Goal: Task Accomplishment & Management: Use online tool/utility

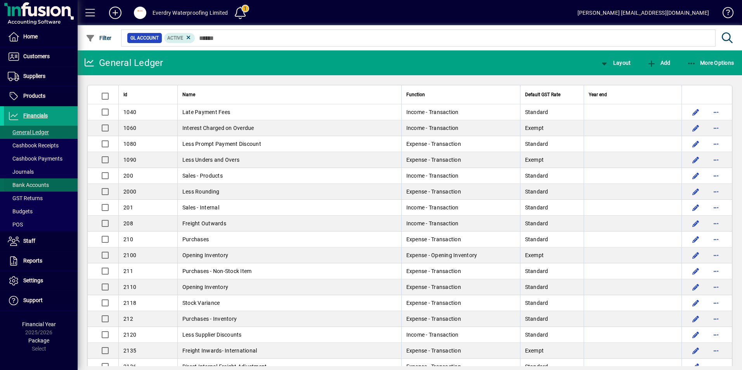
click at [31, 180] on span at bounding box center [41, 185] width 74 height 19
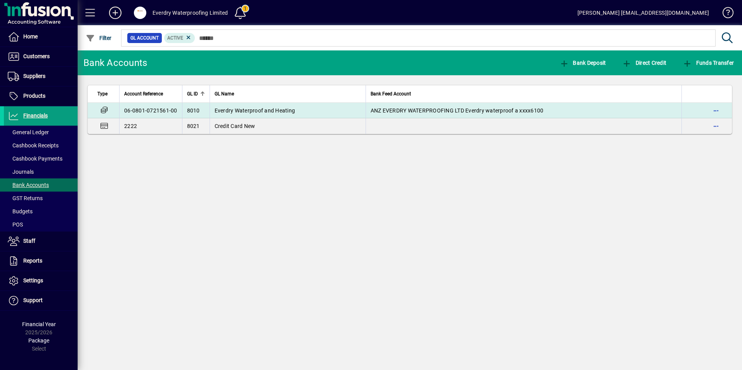
click at [240, 116] on td "Everdry Waterproof and Heating" at bounding box center [287, 111] width 156 height 16
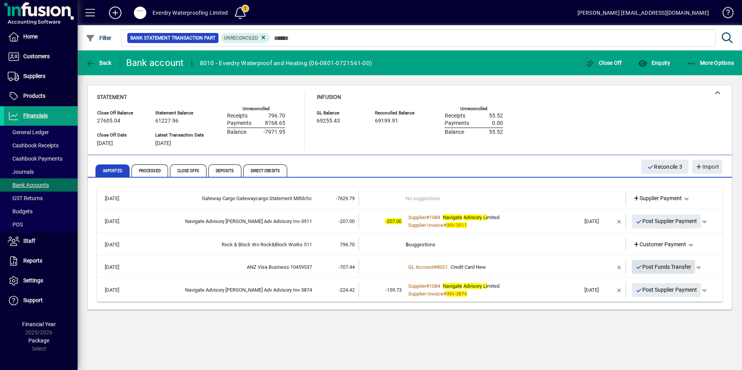
click at [662, 271] on span "Post Funds Transfer" at bounding box center [663, 267] width 56 height 13
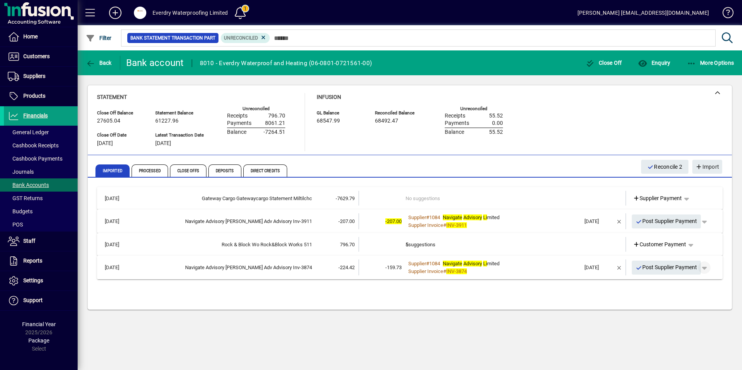
click at [708, 269] on span "button" at bounding box center [704, 267] width 19 height 19
click at [661, 283] on icon at bounding box center [659, 284] width 7 height 5
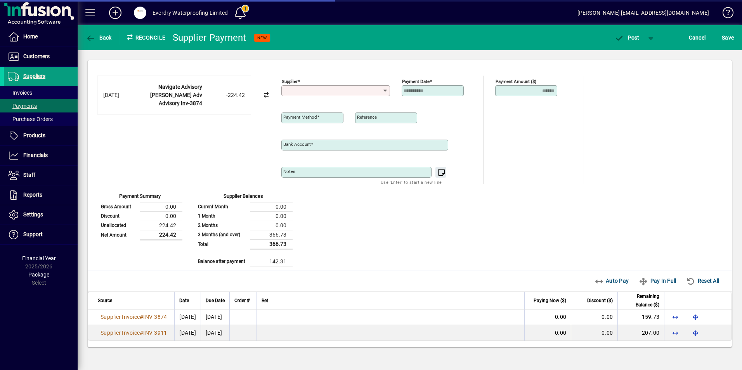
type input "**********"
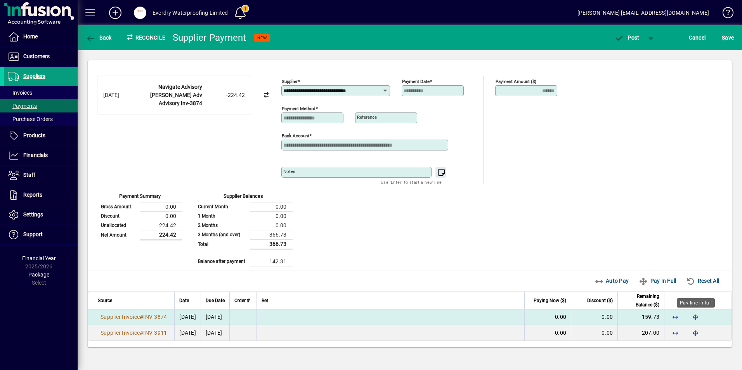
click at [692, 317] on span "button" at bounding box center [695, 317] width 19 height 19
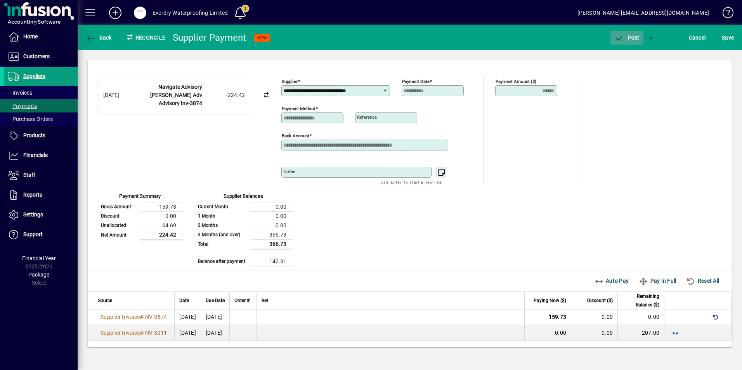
click at [628, 36] on span "P" at bounding box center [629, 38] width 3 height 6
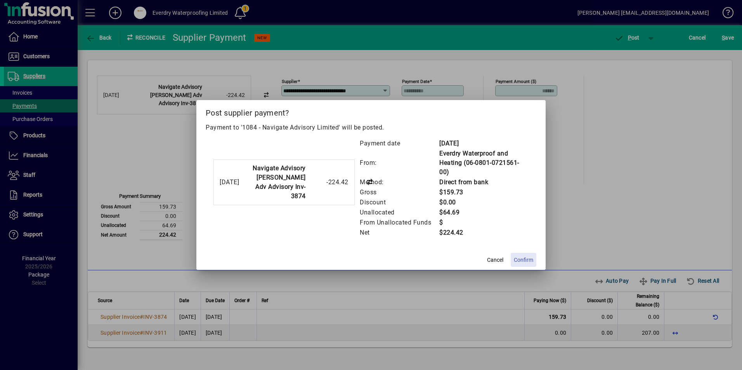
click at [523, 256] on span "Confirm" at bounding box center [523, 260] width 19 height 8
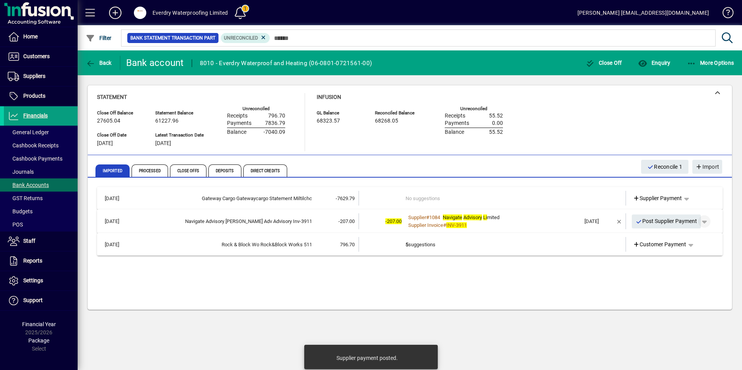
click at [708, 223] on span "button" at bounding box center [704, 221] width 19 height 19
click at [686, 237] on span "Supplier Payment" at bounding box center [682, 237] width 52 height 9
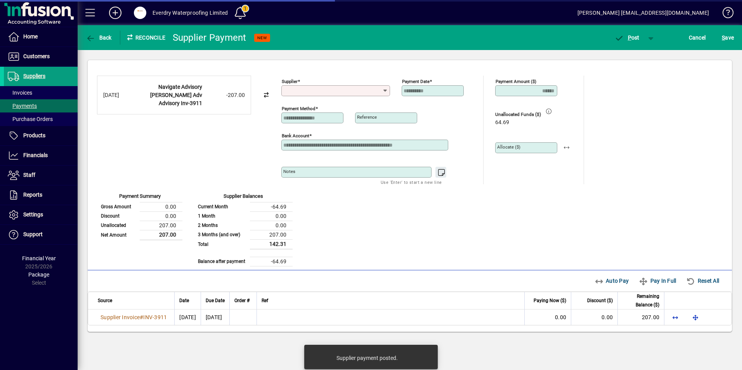
type input "**********"
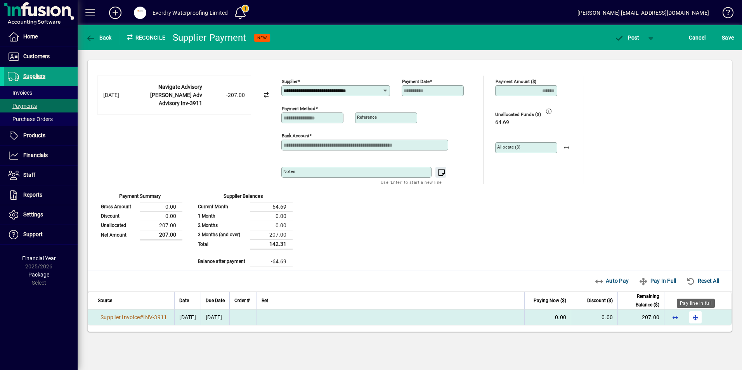
click at [698, 318] on span "button" at bounding box center [695, 317] width 19 height 19
click at [628, 38] on span "P" at bounding box center [629, 38] width 3 height 6
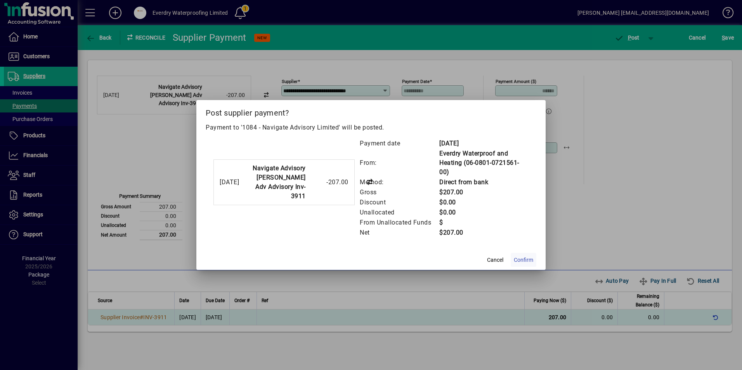
click at [523, 260] on span "Confirm" at bounding box center [523, 260] width 19 height 8
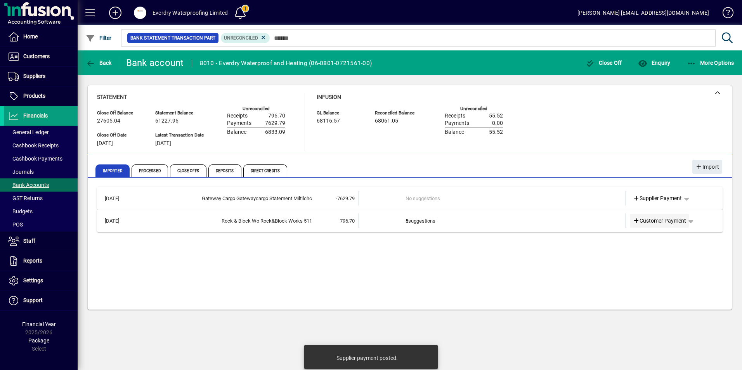
click at [634, 222] on icon at bounding box center [636, 220] width 7 height 5
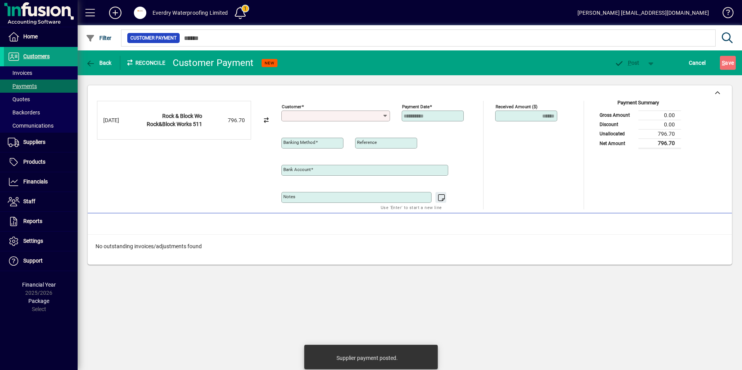
type input "**********"
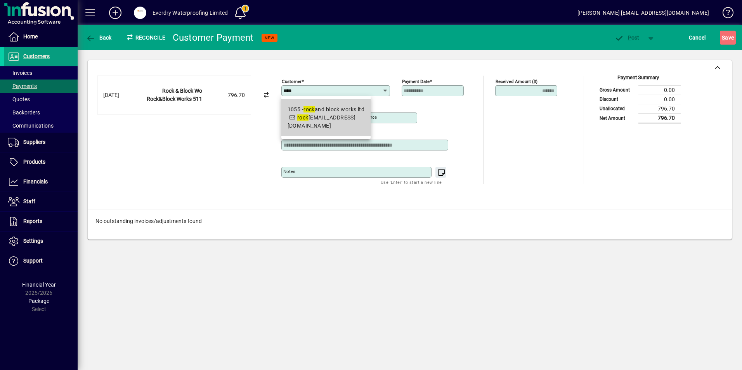
click at [348, 116] on span "1055 - rock and block works ltd rock [EMAIL_ADDRESS][DOMAIN_NAME]" at bounding box center [325, 118] width 77 height 24
type input "**********"
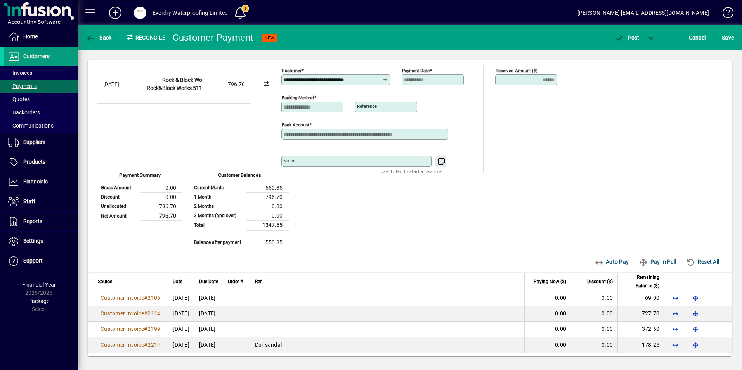
scroll to position [14, 0]
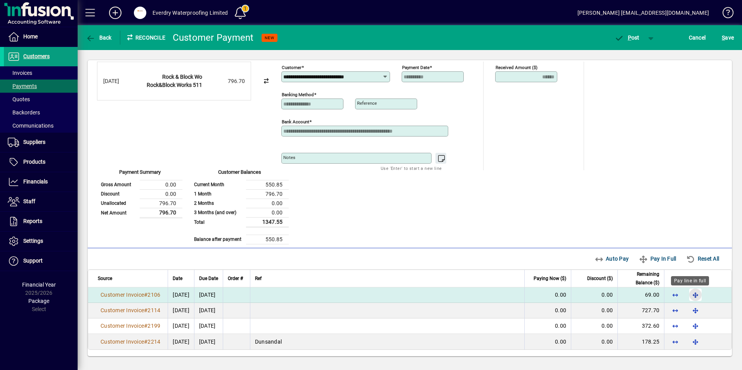
click at [691, 295] on span "button" at bounding box center [695, 295] width 19 height 19
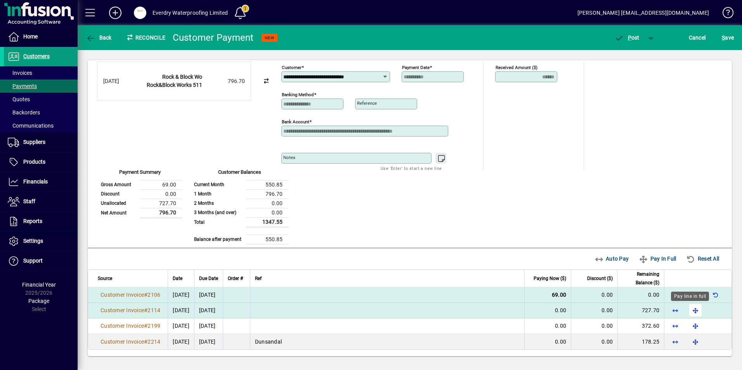
click at [690, 310] on span "button" at bounding box center [695, 310] width 19 height 19
click at [629, 40] on span "P" at bounding box center [629, 38] width 3 height 6
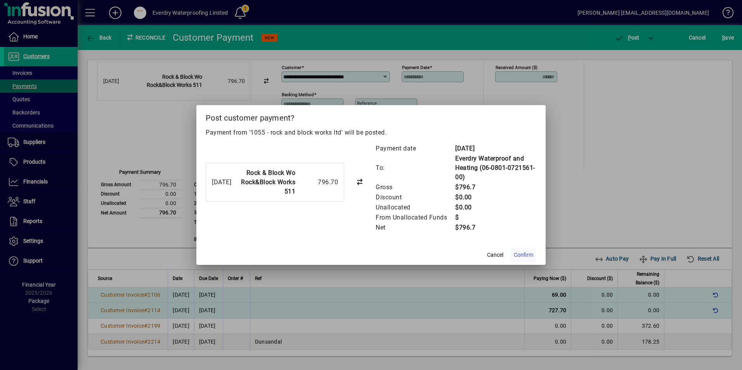
click at [513, 251] on span at bounding box center [524, 255] width 26 height 19
